Goal: Task Accomplishment & Management: Manage account settings

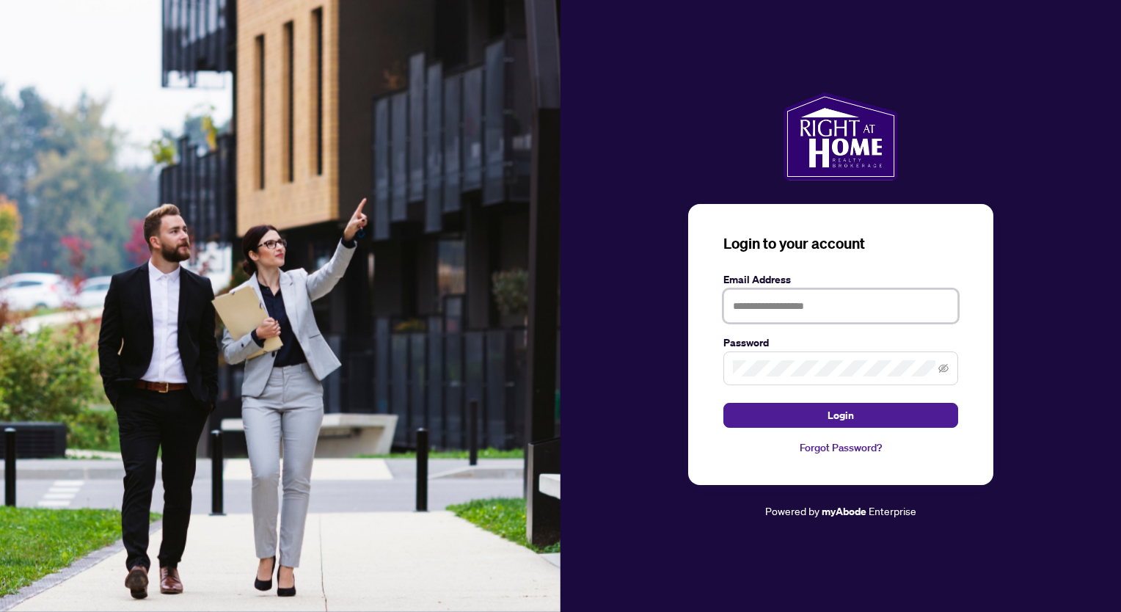
click at [843, 303] on input "text" at bounding box center [840, 306] width 235 height 34
type input "**********"
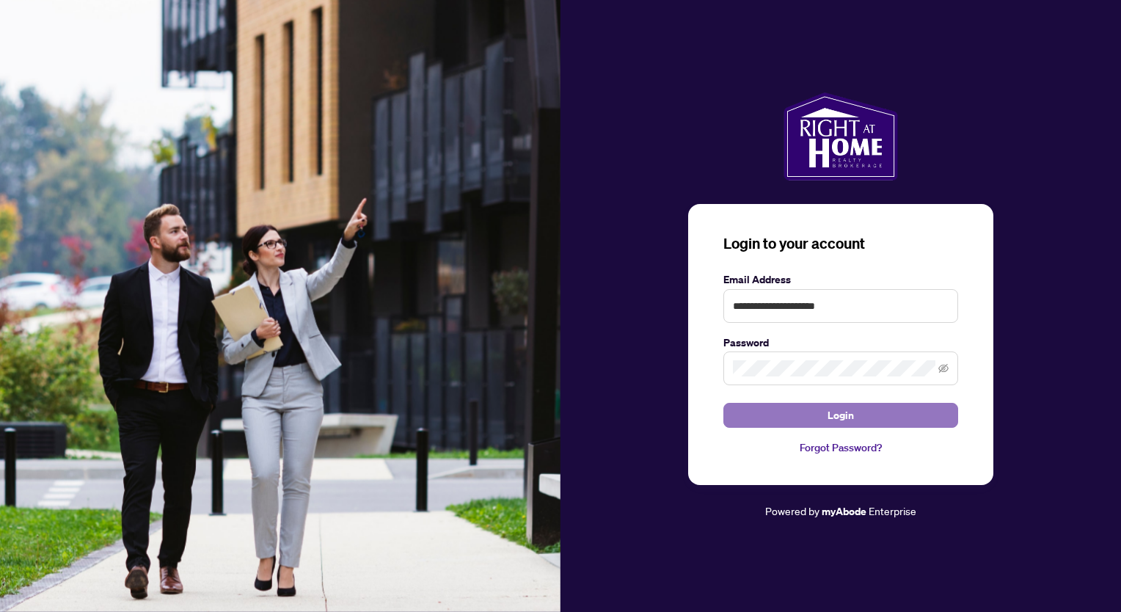
click at [844, 422] on span "Login" at bounding box center [840, 414] width 26 height 23
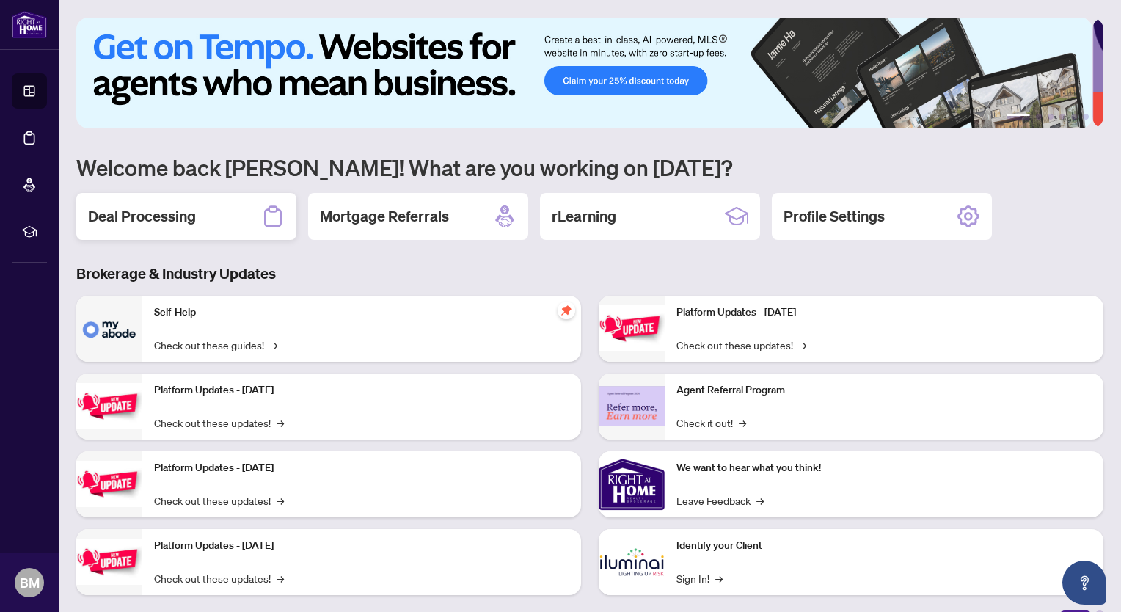
click at [165, 216] on h2 "Deal Processing" at bounding box center [142, 216] width 108 height 21
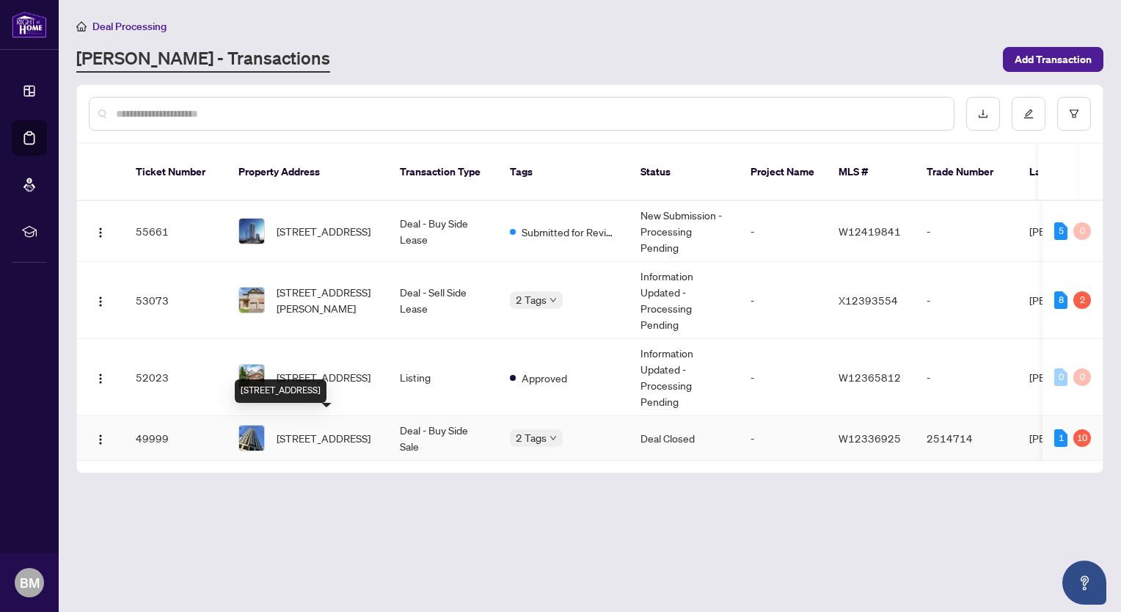
click at [329, 430] on span "[STREET_ADDRESS]" at bounding box center [324, 438] width 94 height 16
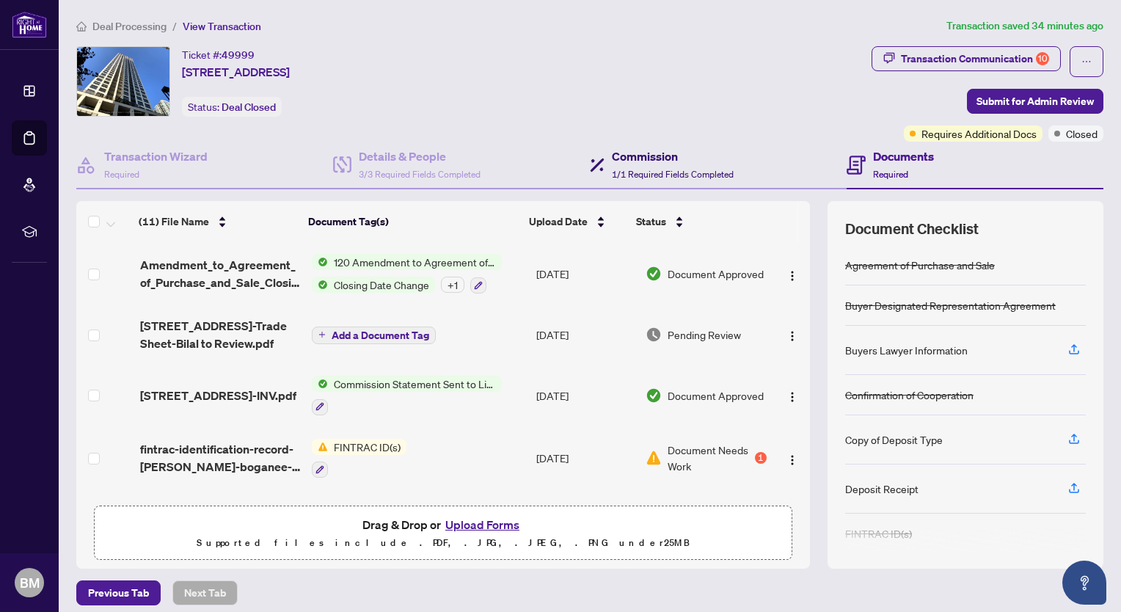
click at [644, 156] on h4 "Commission" at bounding box center [673, 156] width 122 height 18
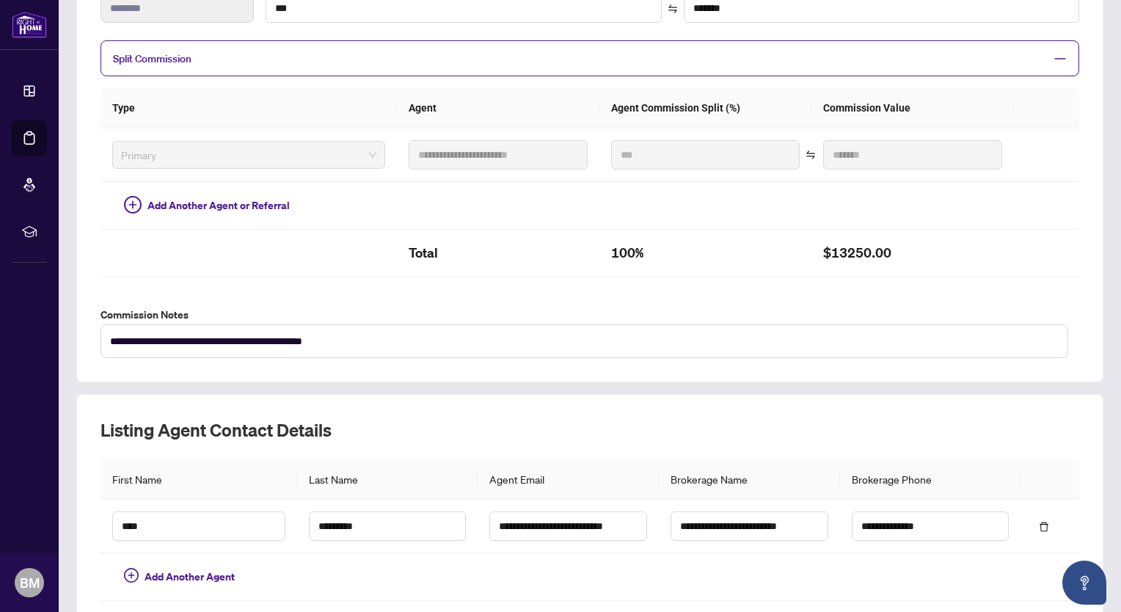
scroll to position [87, 0]
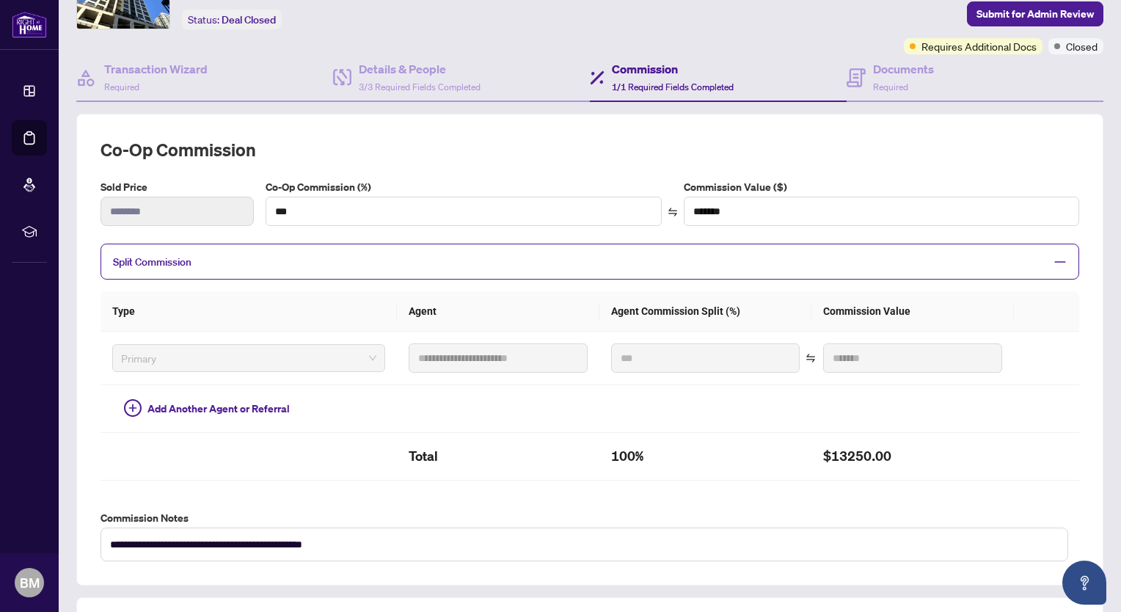
click at [651, 86] on span "1/1 Required Fields Completed" at bounding box center [673, 86] width 122 height 11
click at [882, 73] on h4 "Documents" at bounding box center [903, 69] width 61 height 18
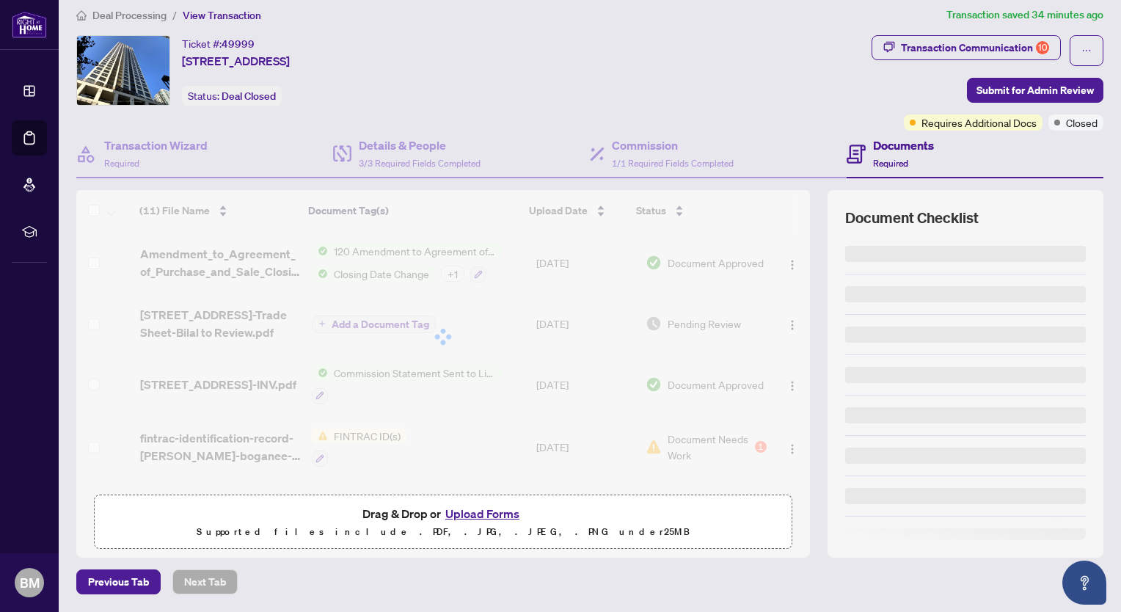
scroll to position [8, 0]
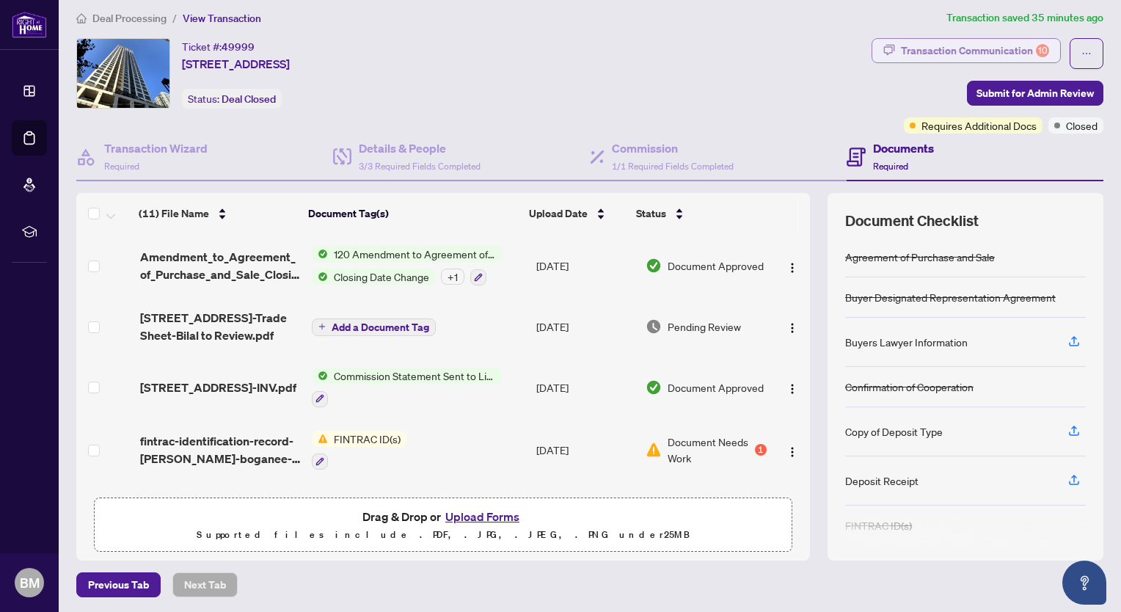
click at [954, 45] on div "Transaction Communication 10" at bounding box center [975, 50] width 148 height 23
type textarea "**********"
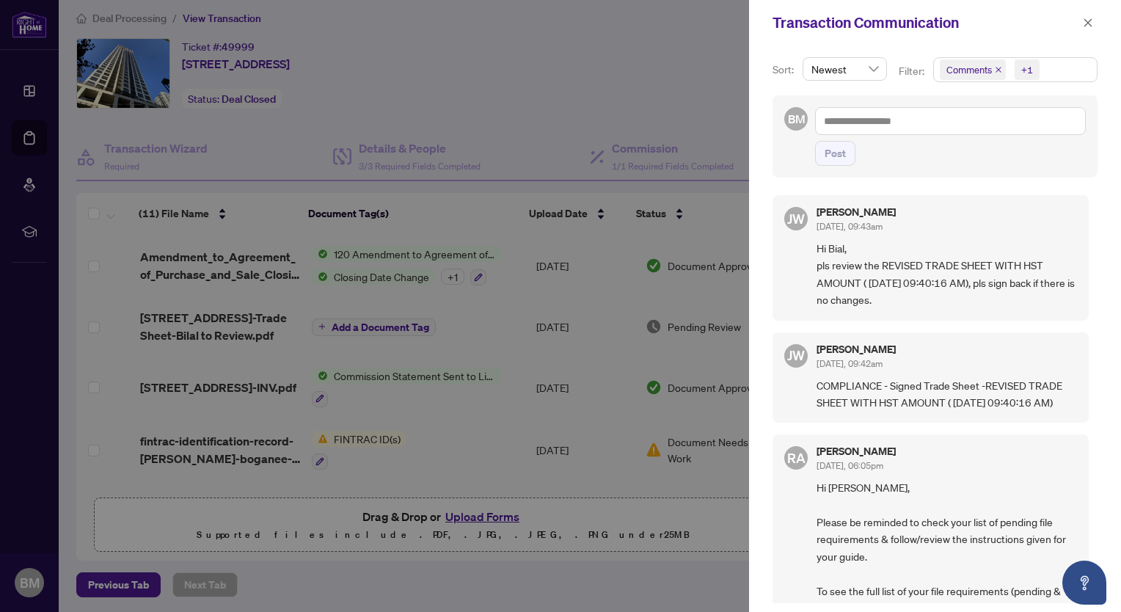
click at [854, 265] on span "Hi Bial, pls review the REVISED TRADE SHEET WITH HST AMOUNT ( [DATE] 09:40:16 A…" at bounding box center [946, 274] width 260 height 69
drag, startPoint x: 854, startPoint y: 265, endPoint x: 796, endPoint y: 217, distance: 75.6
click at [796, 217] on span "JW" at bounding box center [796, 218] width 18 height 21
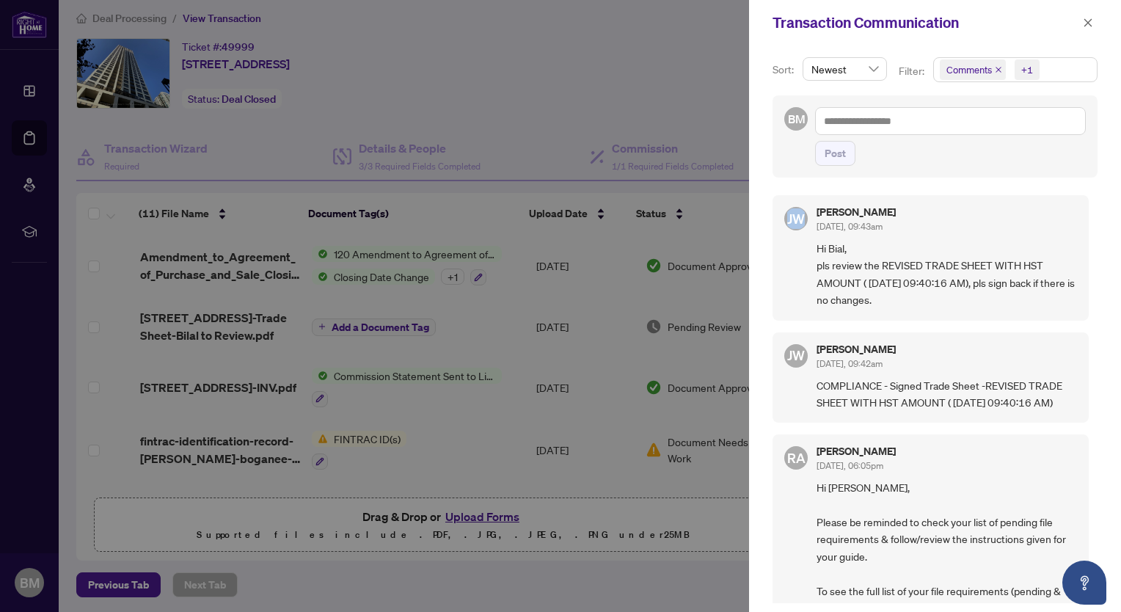
click at [796, 217] on span "JW" at bounding box center [796, 218] width 18 height 21
click at [655, 105] on div at bounding box center [560, 306] width 1121 height 612
click at [1089, 24] on icon "close" at bounding box center [1088, 22] width 8 height 8
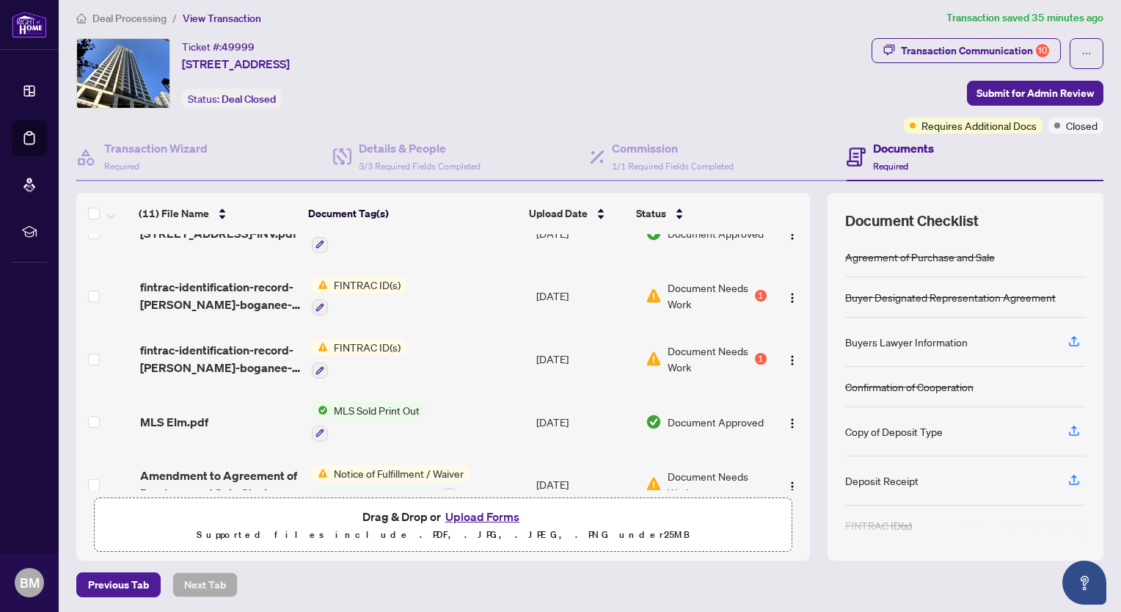
scroll to position [0, 0]
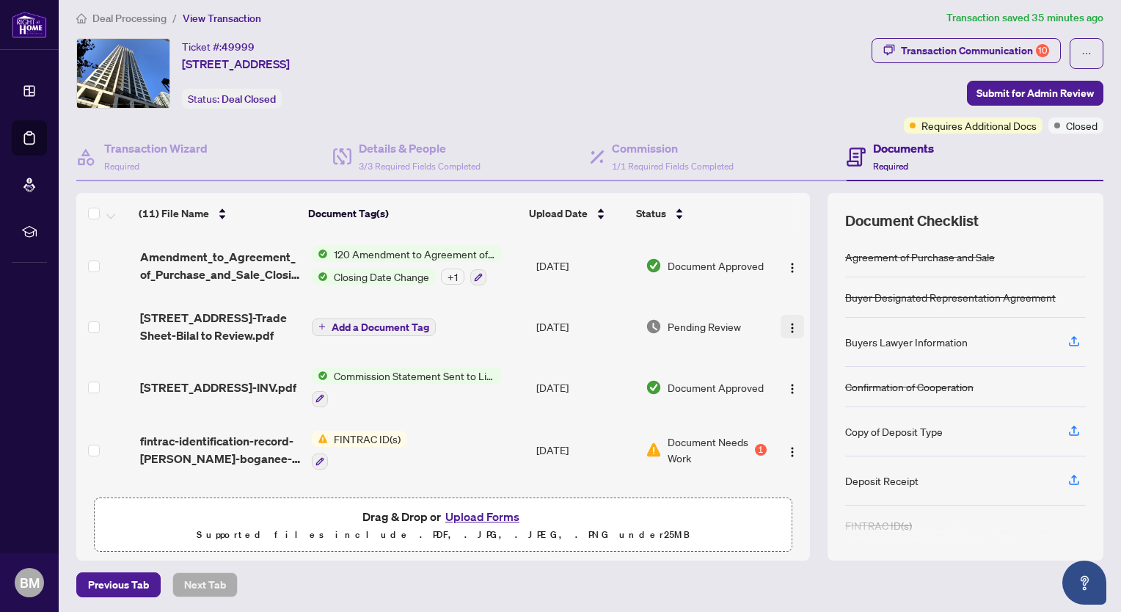
click at [786, 322] on img "button" at bounding box center [792, 328] width 12 height 12
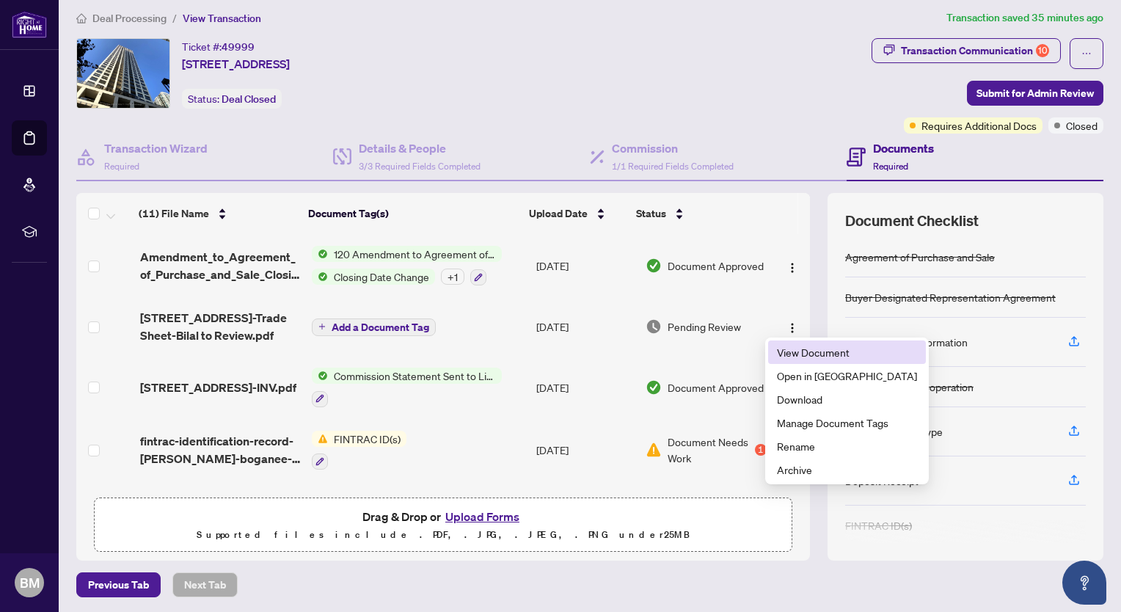
click at [794, 345] on span "View Document" at bounding box center [847, 352] width 140 height 16
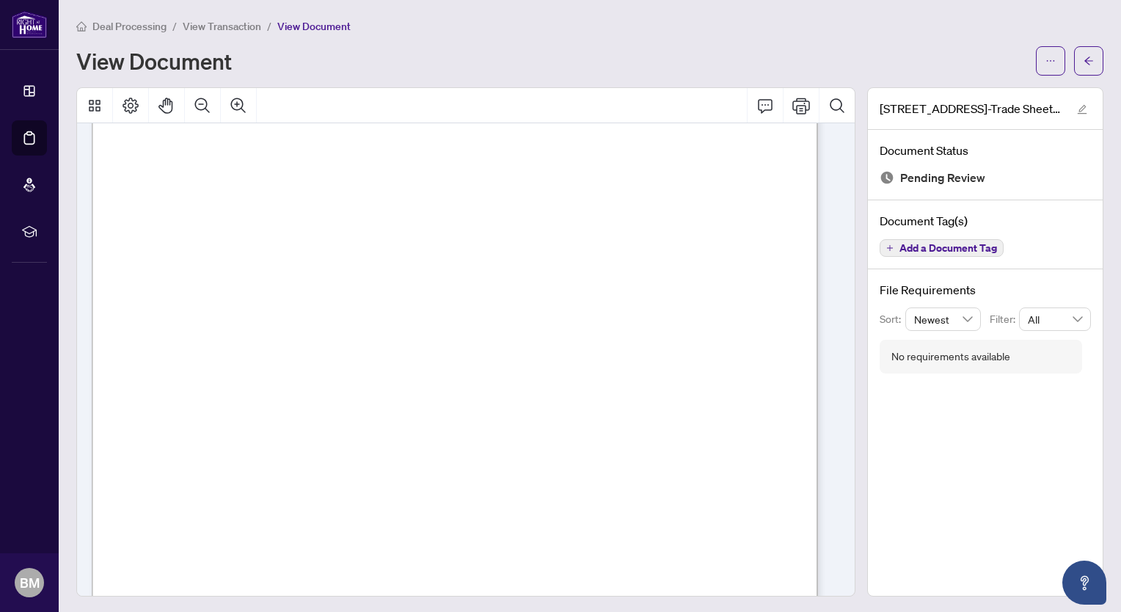
scroll to position [415, 0]
click at [618, 381] on span "Signature:_____________________________________________" at bounding box center [662, 384] width 242 height 7
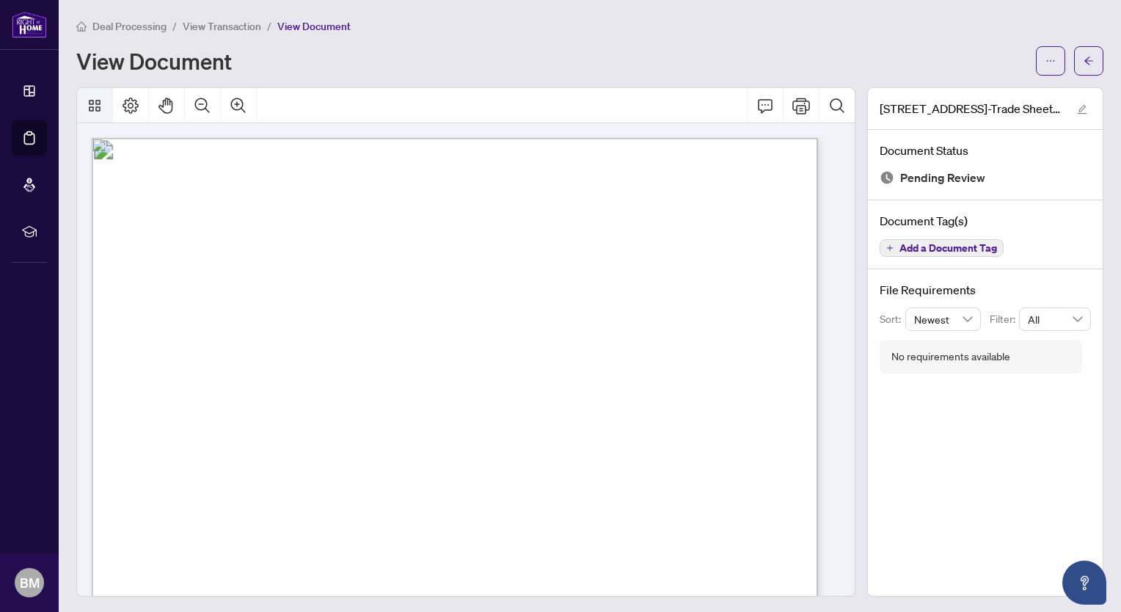
click at [98, 104] on icon "Thumbnails" at bounding box center [95, 106] width 18 height 18
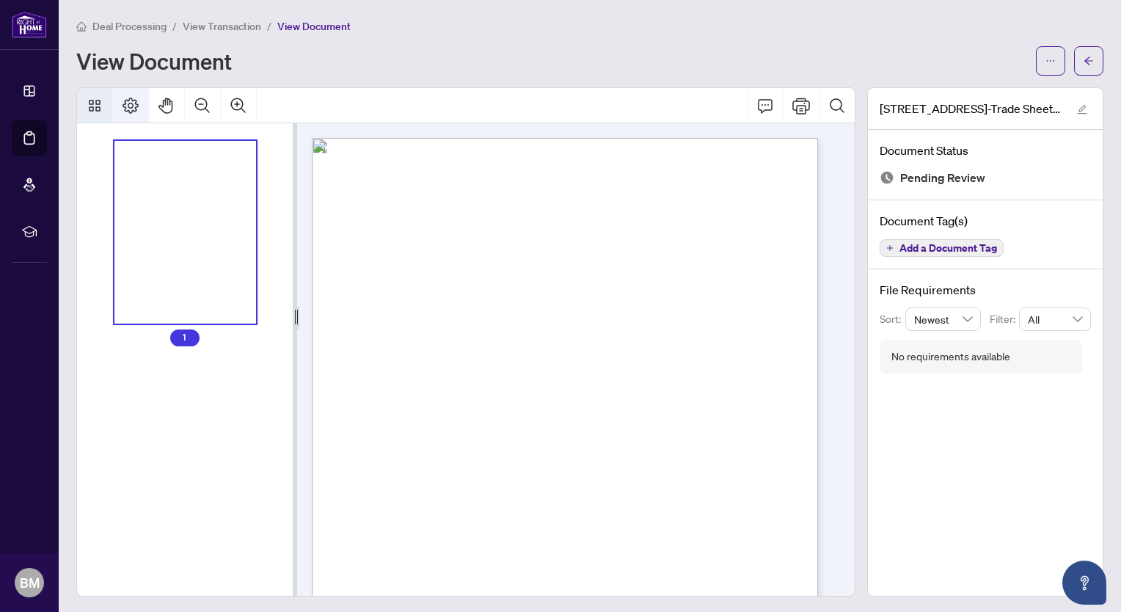
click at [137, 109] on icon "Page Layout" at bounding box center [131, 106] width 18 height 18
click at [208, 110] on icon "Zoom Out" at bounding box center [202, 105] width 15 height 15
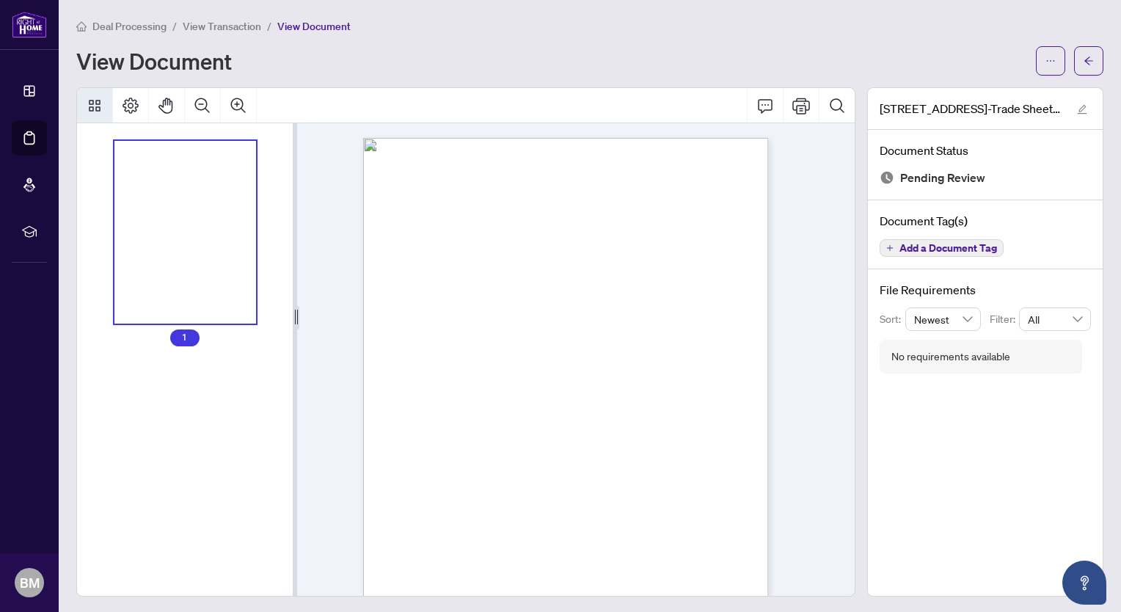
click at [441, 203] on span "[DATE]" at bounding box center [434, 203] width 14 height 4
click at [828, 216] on div "Right at Home Realty 2514714 [STREET_ADDRESS] Property: Type: RESIDENTIAL Class…" at bounding box center [570, 392] width 546 height 539
click at [96, 106] on icon "Thumbnails" at bounding box center [95, 106] width 12 height 12
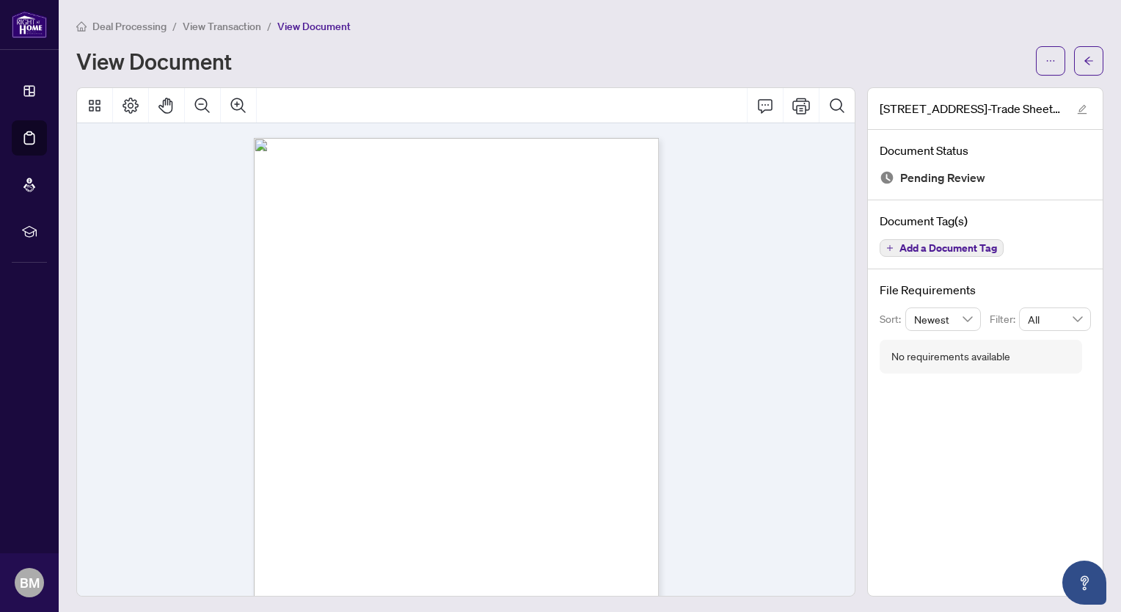
click at [734, 243] on div "Right at Home Realty 2514714 [STREET_ADDRESS] Property: Type: RESIDENTIAL Class…" at bounding box center [461, 392] width 768 height 539
click at [794, 110] on icon "Print" at bounding box center [801, 106] width 18 height 18
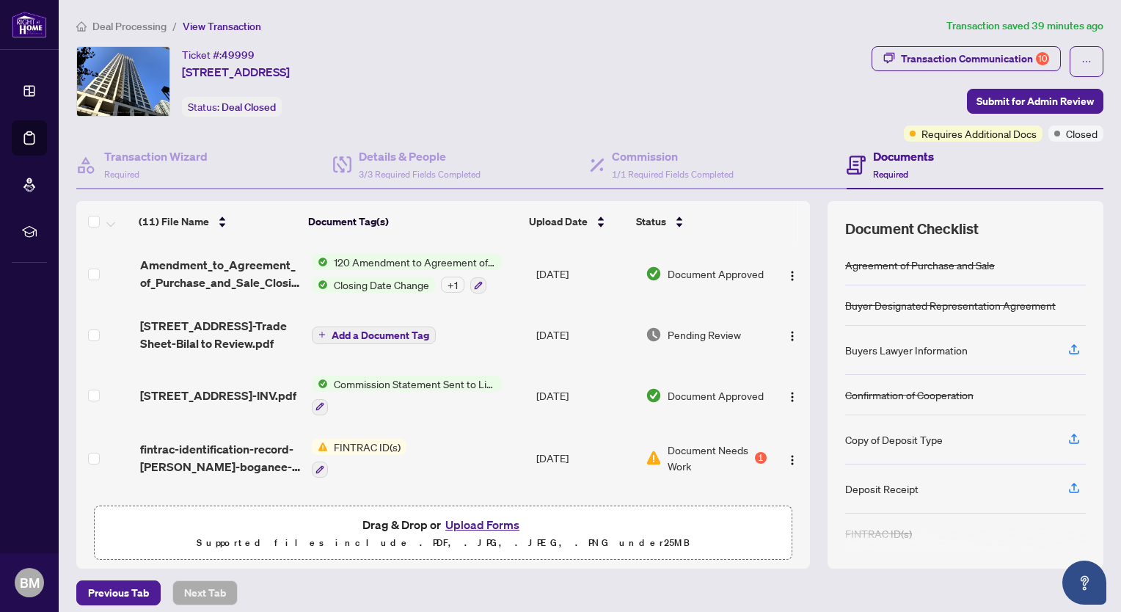
click at [381, 332] on span "Add a Document Tag" at bounding box center [381, 335] width 98 height 10
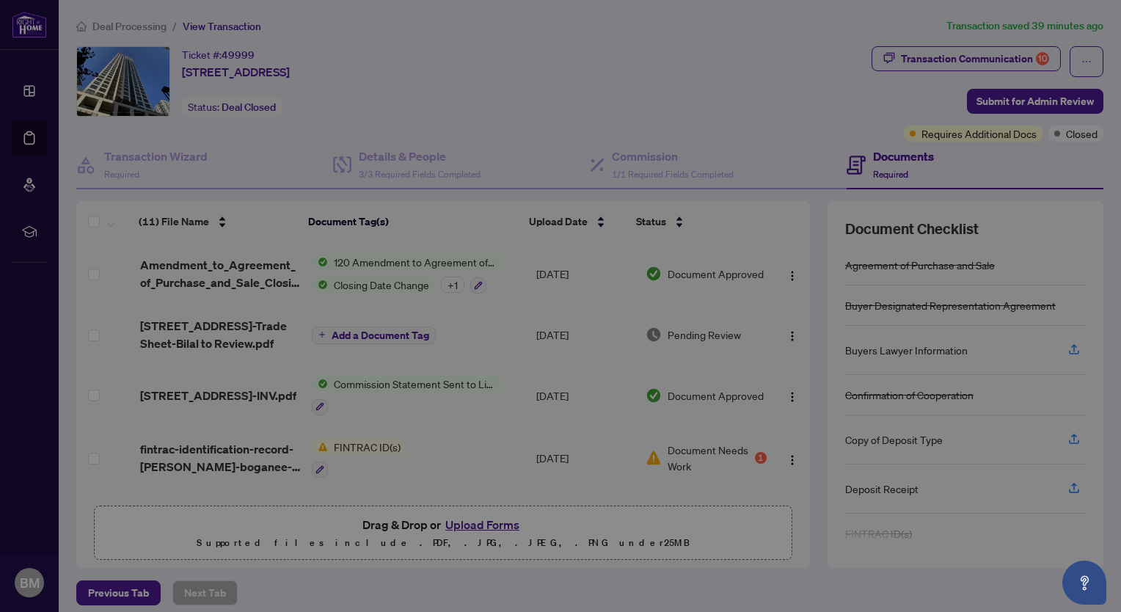
click at [381, 332] on div "Manage document tags Please browse the list or search to apply tags to: [STREET…" at bounding box center [560, 305] width 381 height 399
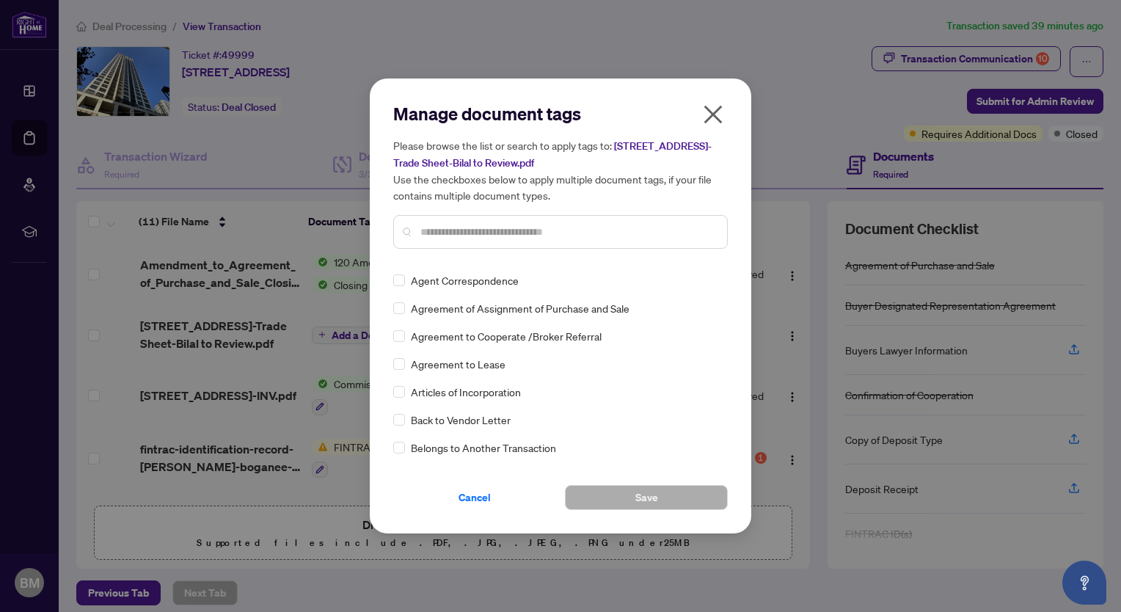
scroll to position [319, 0]
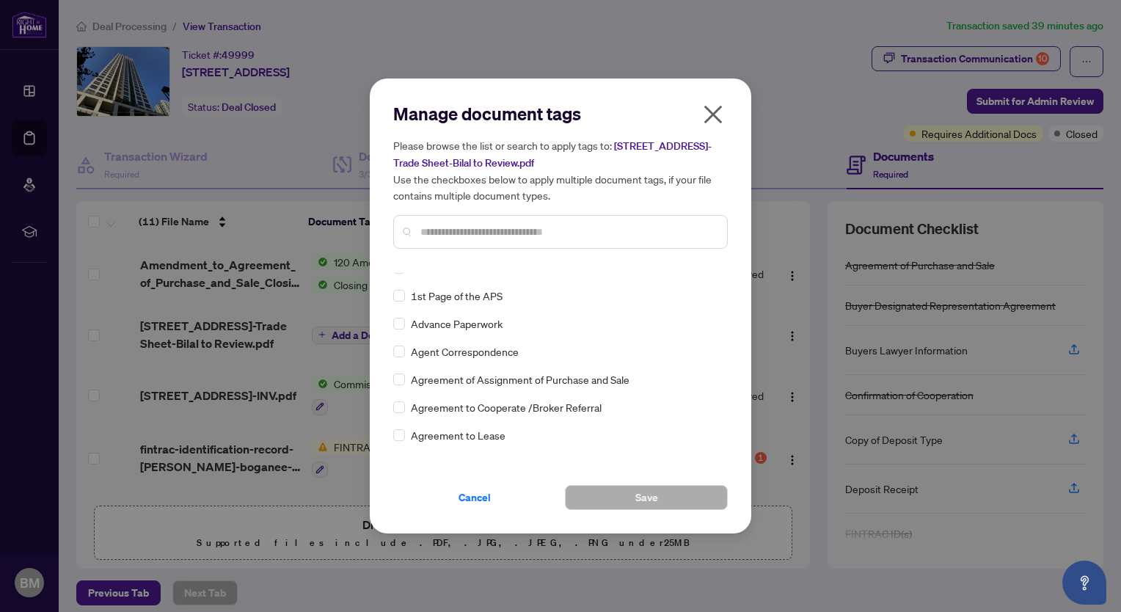
click at [592, 235] on input "text" at bounding box center [567, 232] width 295 height 16
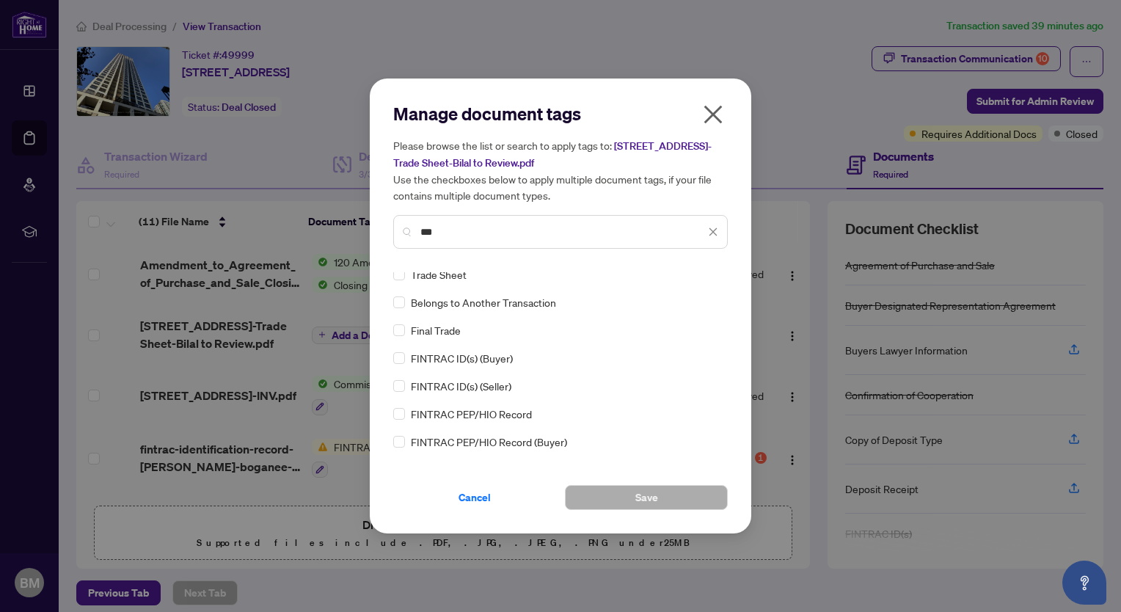
scroll to position [0, 0]
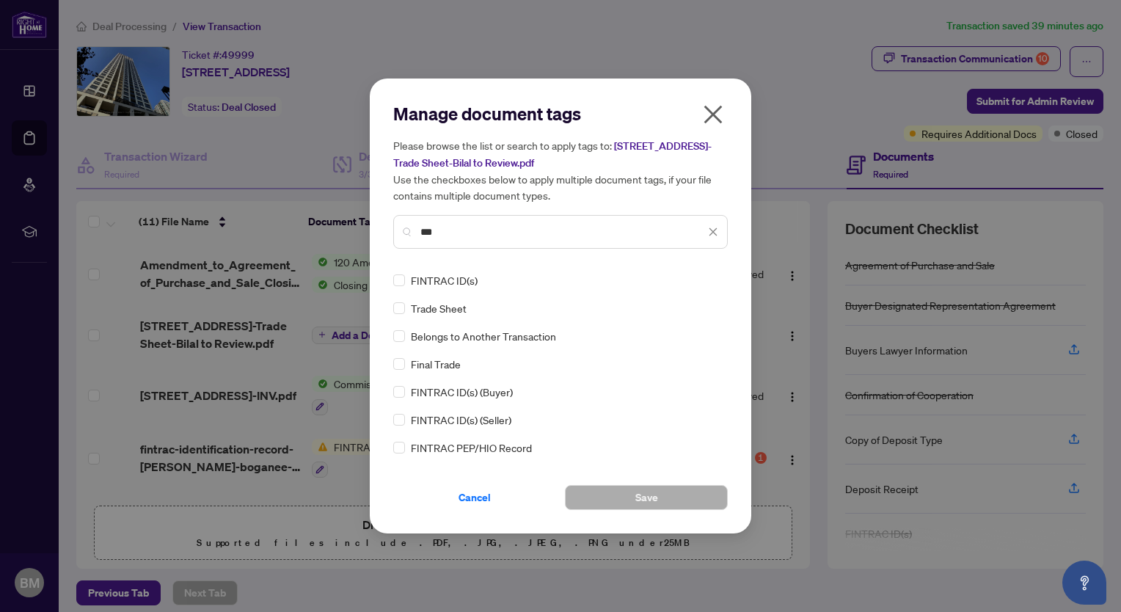
type input "***"
click at [453, 304] on span "Trade Sheet" at bounding box center [439, 308] width 56 height 16
click at [628, 495] on button "Save" at bounding box center [646, 497] width 163 height 25
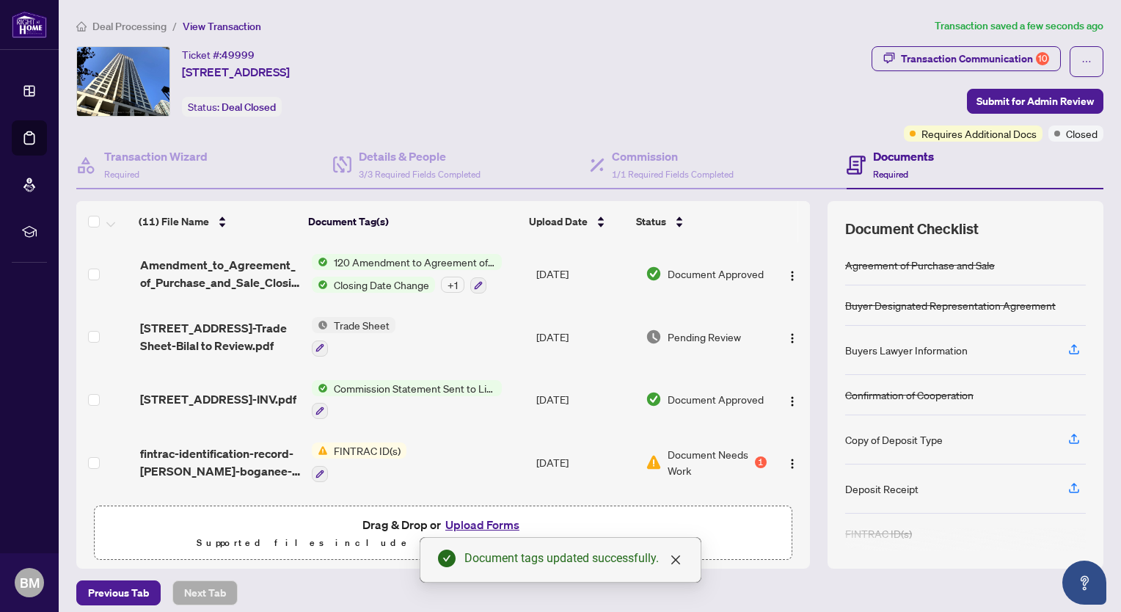
click at [361, 318] on span "Trade Sheet" at bounding box center [361, 325] width 67 height 16
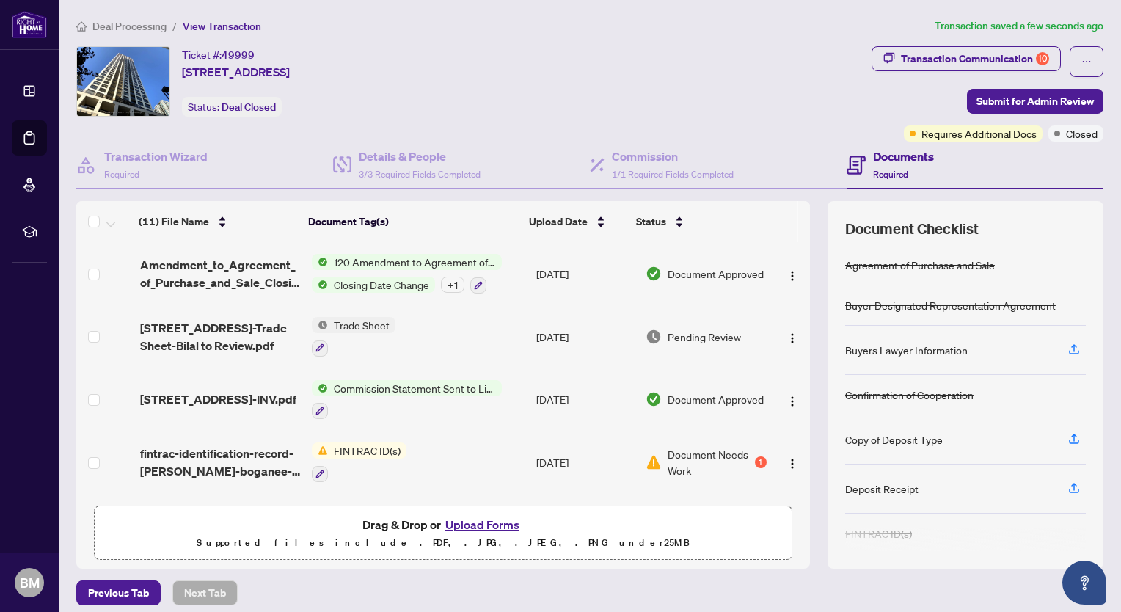
click at [477, 522] on button "Upload Forms" at bounding box center [482, 524] width 83 height 19
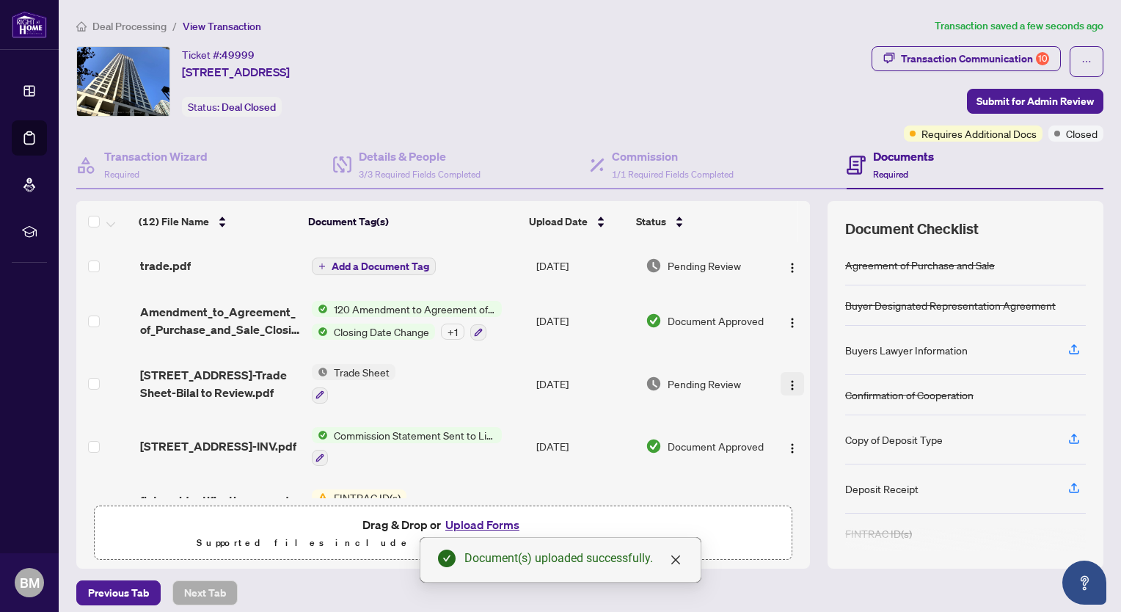
click at [786, 381] on img "button" at bounding box center [792, 385] width 12 height 12
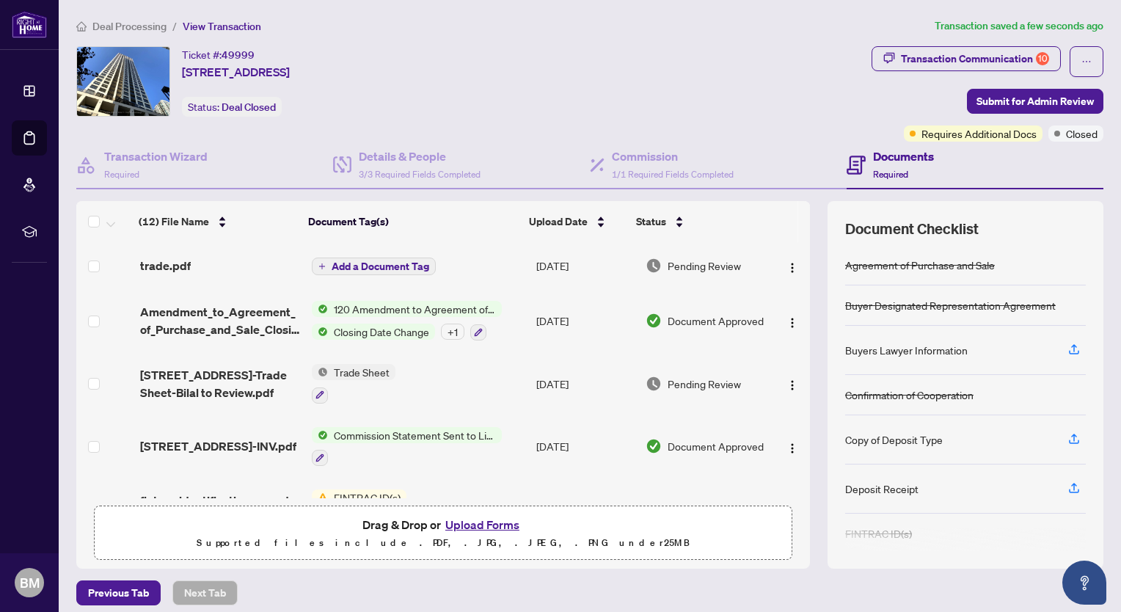
click at [810, 584] on div "Previous Tab Next Tab" at bounding box center [589, 592] width 1027 height 25
